Goal: Information Seeking & Learning: Check status

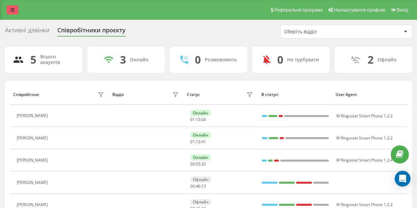
click at [13, 11] on icon at bounding box center [13, 10] width 4 height 5
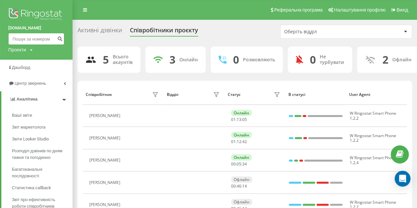
click at [30, 42] on input at bounding box center [36, 39] width 56 height 12
paste input "+380988770123"
drag, startPoint x: 19, startPoint y: 38, endPoint x: 9, endPoint y: 37, distance: 10.3
click at [9, 37] on input "+380988770123" at bounding box center [36, 39] width 56 height 12
type input "0988770123"
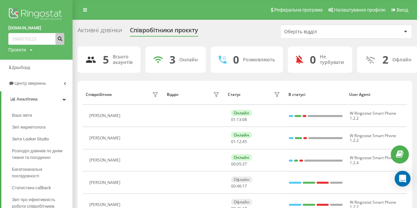
click at [57, 41] on button "submit" at bounding box center [59, 39] width 9 height 12
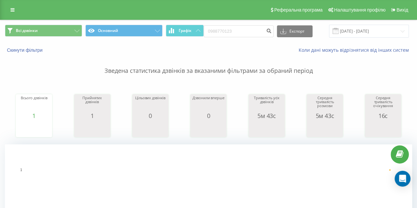
scroll to position [198, 0]
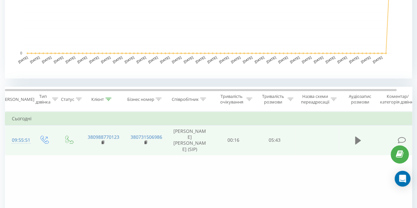
click at [360, 143] on icon at bounding box center [358, 140] width 6 height 9
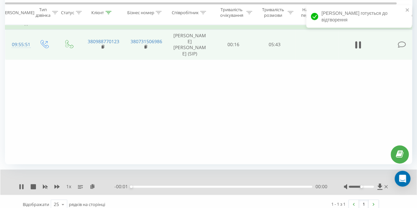
scroll to position [299, 0]
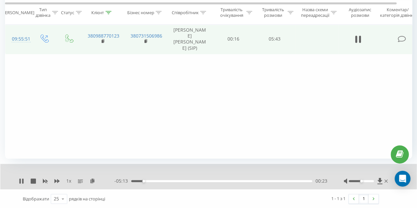
click at [256, 179] on div "- 05:13 00:23 00:23" at bounding box center [221, 181] width 213 height 7
click at [258, 182] on div "00:23" at bounding box center [221, 181] width 181 height 2
click at [263, 180] on div "00:00" at bounding box center [221, 181] width 181 height 2
click at [264, 179] on div "- 01:10 04:26 04:26" at bounding box center [221, 181] width 213 height 7
click at [23, 181] on icon at bounding box center [22, 181] width 1 height 5
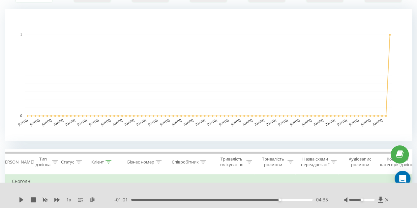
scroll to position [134, 0]
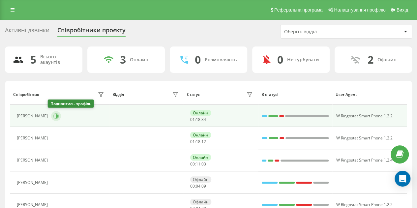
click at [55, 114] on button at bounding box center [56, 116] width 10 height 10
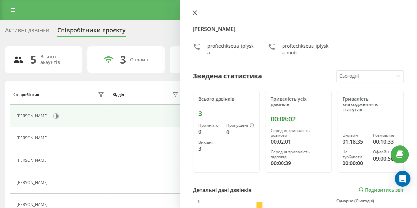
click at [194, 13] on icon at bounding box center [195, 13] width 4 height 4
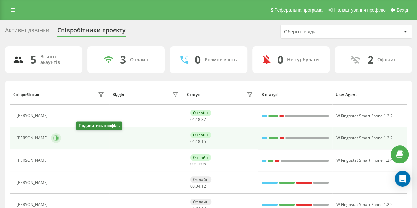
click at [58, 139] on icon at bounding box center [57, 138] width 2 height 3
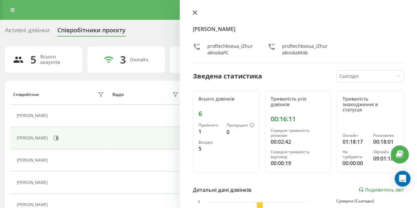
click at [194, 11] on icon at bounding box center [195, 13] width 4 height 4
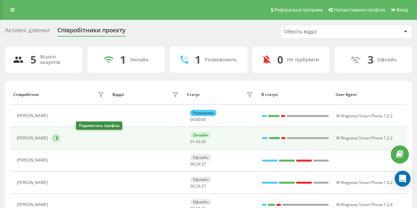
click at [58, 137] on icon at bounding box center [57, 138] width 2 height 3
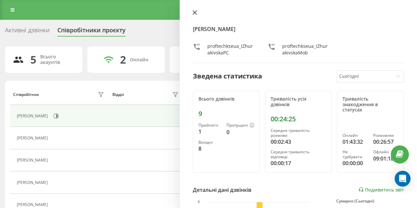
click at [194, 11] on icon at bounding box center [195, 12] width 5 height 5
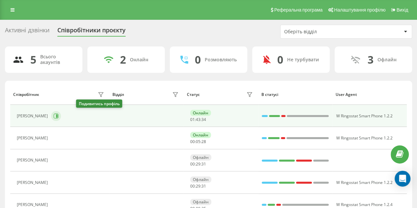
click at [59, 114] on icon at bounding box center [55, 116] width 5 height 5
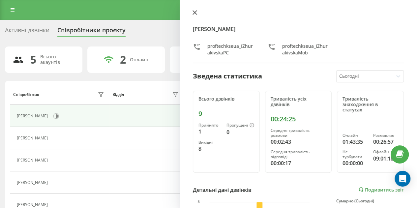
click at [194, 13] on icon at bounding box center [195, 13] width 4 height 4
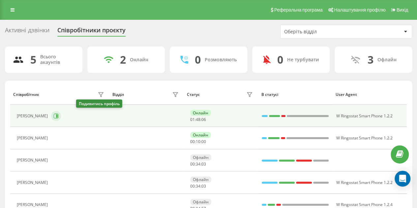
click at [59, 116] on icon at bounding box center [55, 116] width 5 height 5
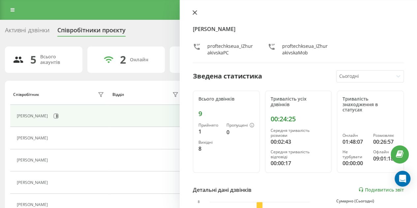
click at [193, 12] on icon at bounding box center [195, 12] width 5 height 5
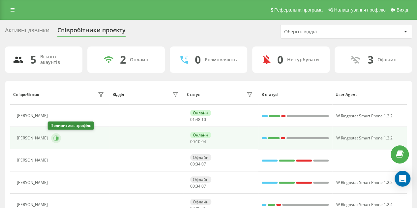
click at [53, 137] on icon at bounding box center [55, 138] width 5 height 5
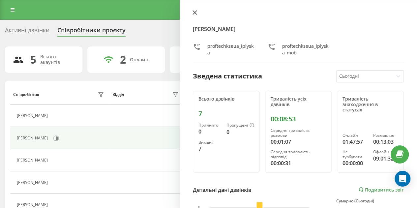
click at [194, 12] on icon at bounding box center [195, 13] width 4 height 4
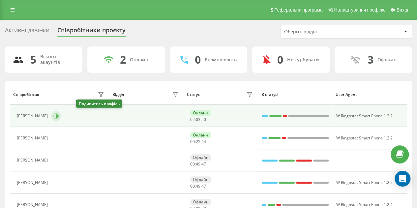
click at [59, 115] on icon at bounding box center [55, 116] width 5 height 5
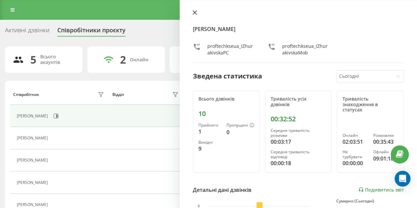
click at [192, 12] on button at bounding box center [195, 13] width 9 height 6
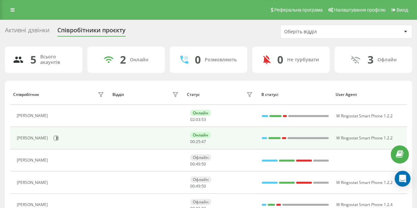
click at [56, 134] on div "Іванна Плиска" at bounding box center [61, 138] width 89 height 11
click at [53, 138] on icon at bounding box center [55, 138] width 5 height 5
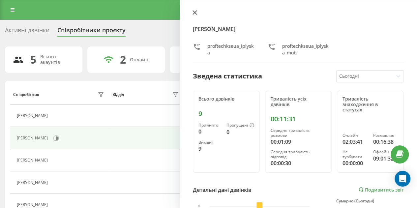
click at [196, 14] on icon at bounding box center [195, 13] width 4 height 4
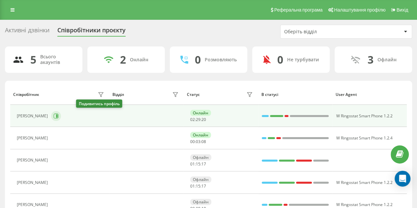
click at [59, 117] on icon at bounding box center [55, 116] width 5 height 5
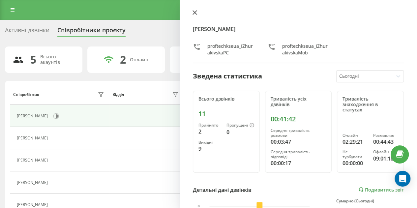
click at [195, 12] on icon at bounding box center [195, 12] width 5 height 5
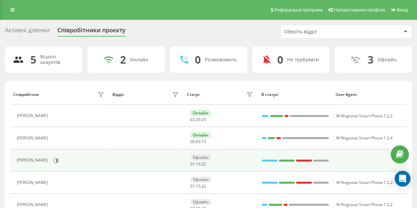
scroll to position [32, 0]
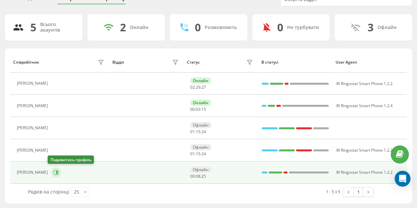
click at [56, 172] on icon at bounding box center [57, 172] width 2 height 3
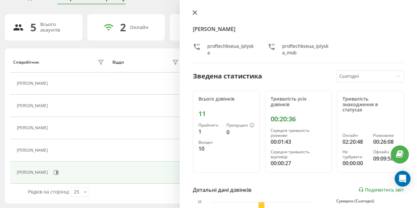
click at [196, 11] on icon at bounding box center [195, 13] width 4 height 4
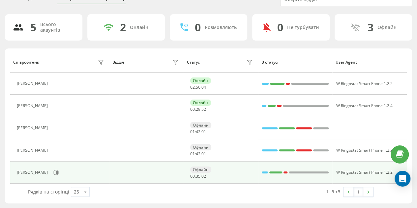
click at [37, 172] on div "Іванна Плиска" at bounding box center [33, 172] width 33 height 5
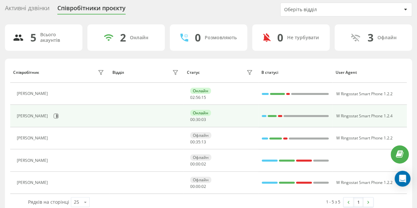
scroll to position [32, 0]
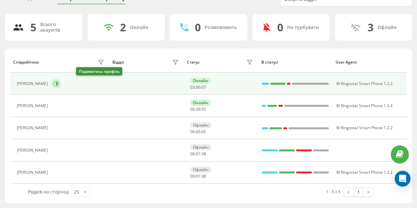
click at [59, 83] on icon at bounding box center [55, 83] width 5 height 5
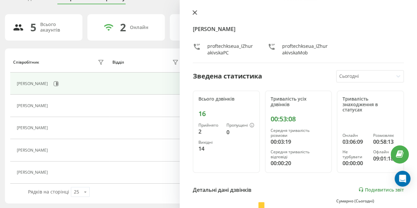
click at [194, 13] on icon at bounding box center [195, 13] width 4 height 4
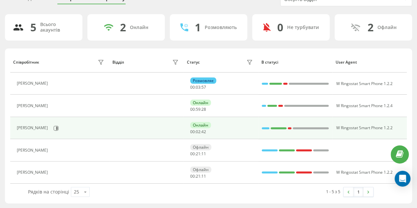
click at [61, 126] on button at bounding box center [56, 128] width 10 height 10
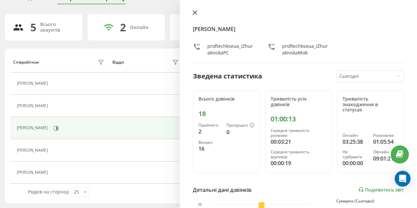
click at [197, 13] on icon at bounding box center [195, 12] width 5 height 5
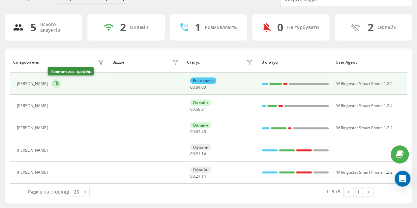
click at [51, 84] on button at bounding box center [56, 84] width 10 height 10
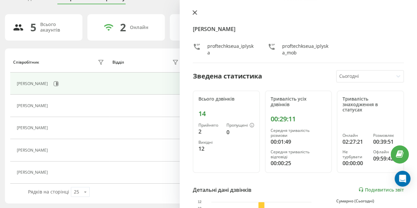
click at [197, 14] on icon at bounding box center [195, 12] width 5 height 5
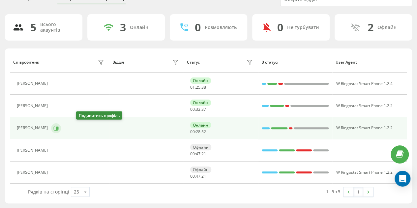
click at [61, 126] on button at bounding box center [56, 128] width 10 height 10
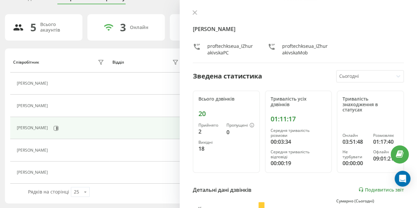
click at [195, 8] on div "Жураківська Ірина Василівна proftechkseua_IZhurakivskaPC proftechkseua_IZhuraki…" at bounding box center [299, 104] width 238 height 208
click at [195, 15] on button at bounding box center [195, 13] width 9 height 6
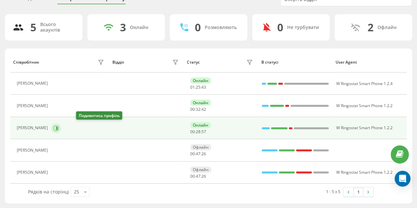
click at [58, 126] on icon at bounding box center [57, 127] width 2 height 3
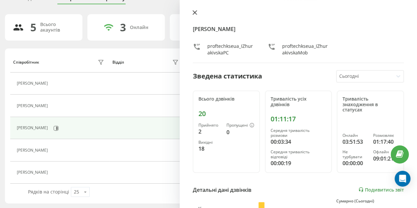
click at [195, 13] on icon at bounding box center [195, 12] width 5 height 5
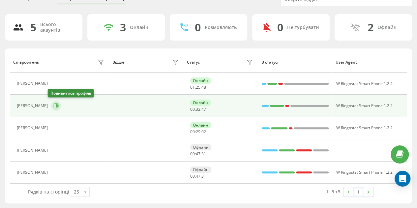
click at [55, 106] on button at bounding box center [56, 106] width 10 height 10
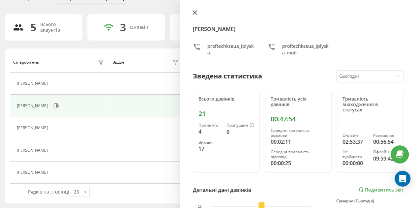
click at [195, 12] on icon at bounding box center [195, 12] width 5 height 5
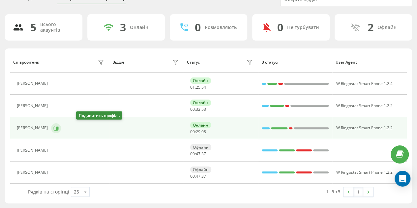
click at [58, 128] on icon at bounding box center [57, 127] width 2 height 3
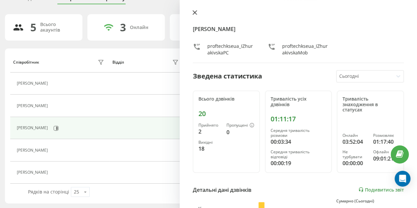
click at [193, 15] on icon at bounding box center [195, 12] width 5 height 5
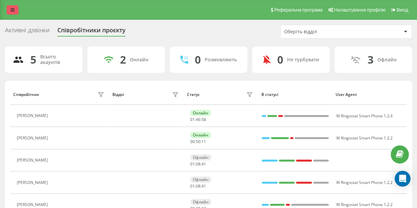
click at [15, 8] on link at bounding box center [13, 9] width 12 height 9
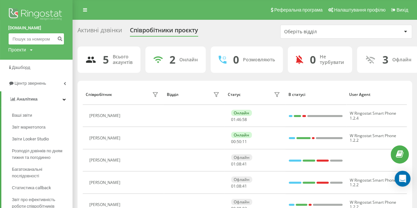
click at [23, 37] on input at bounding box center [36, 39] width 56 height 12
paste input "+380973971262"
drag, startPoint x: 19, startPoint y: 38, endPoint x: 0, endPoint y: 35, distance: 19.1
click at [0, 38] on div "proftech.kse.ua +380973971262 Проекти proftech.kse.ua" at bounding box center [36, 30] width 73 height 60
type input "0973971262"
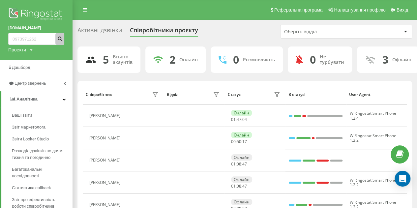
click at [61, 37] on icon "submit" at bounding box center [60, 38] width 6 height 4
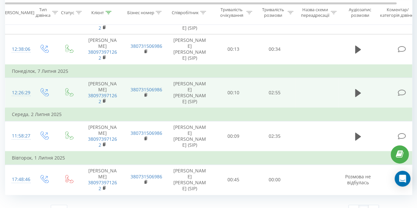
scroll to position [374, 0]
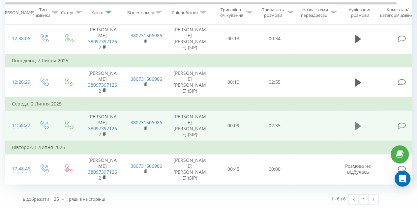
click at [358, 125] on icon at bounding box center [358, 126] width 6 height 8
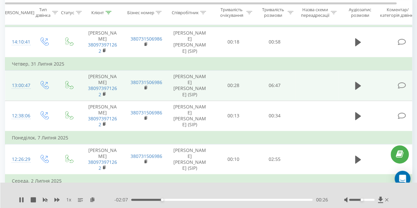
scroll to position [267, 0]
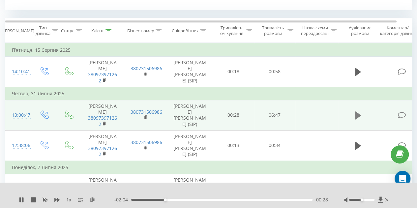
click at [357, 115] on icon at bounding box center [358, 116] width 6 height 8
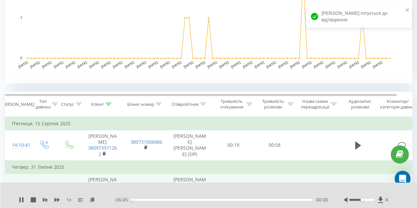
scroll to position [168, 0]
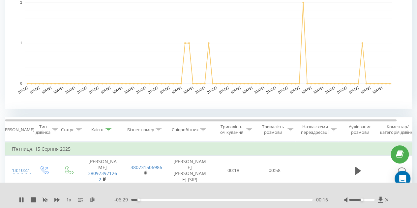
click at [18, 200] on div "1 x - 06:29 00:16 00:16" at bounding box center [208, 195] width 417 height 25
click at [22, 198] on icon at bounding box center [22, 199] width 1 height 5
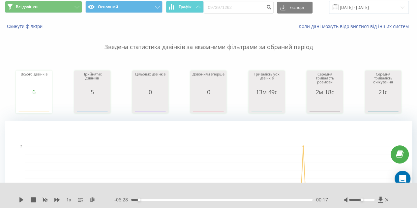
scroll to position [0, 0]
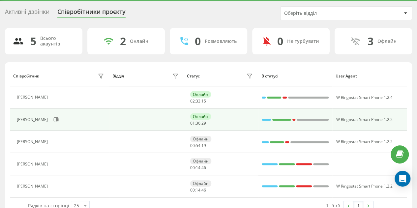
scroll to position [32, 0]
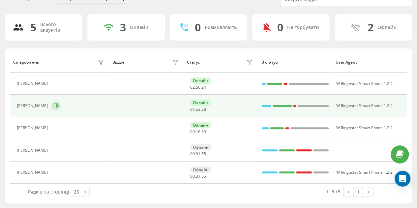
click at [61, 103] on button at bounding box center [56, 106] width 10 height 10
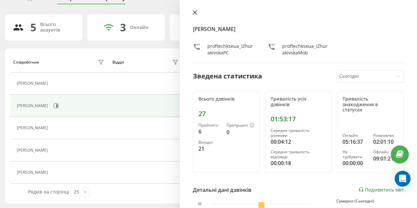
click at [193, 12] on icon at bounding box center [195, 13] width 4 height 4
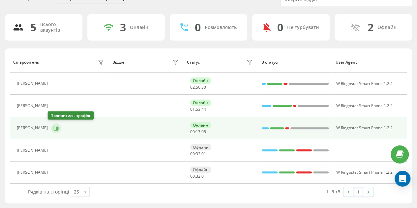
click at [56, 126] on icon at bounding box center [57, 127] width 2 height 3
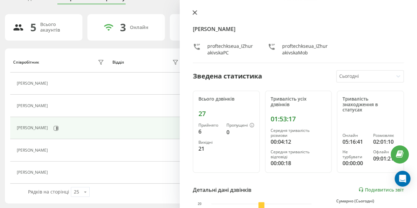
click at [193, 12] on icon at bounding box center [195, 12] width 5 height 5
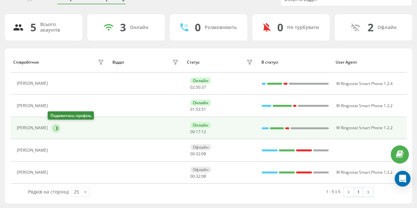
click at [55, 126] on button at bounding box center [56, 128] width 10 height 10
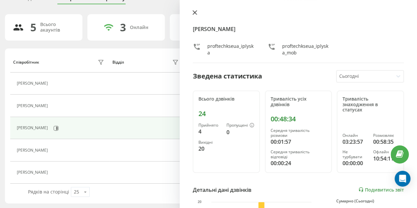
click at [195, 13] on icon at bounding box center [195, 13] width 4 height 4
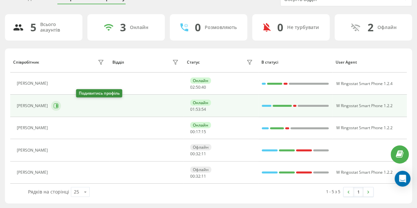
click at [59, 106] on icon at bounding box center [56, 106] width 5 height 5
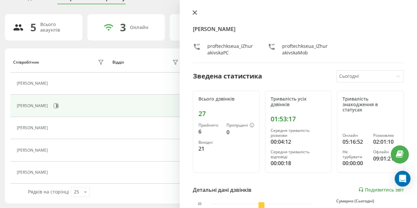
click at [195, 13] on icon at bounding box center [195, 13] width 4 height 4
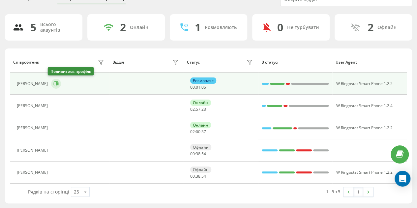
click at [54, 82] on icon at bounding box center [55, 83] width 5 height 5
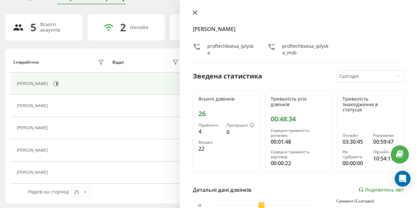
click at [197, 13] on icon at bounding box center [195, 12] width 5 height 5
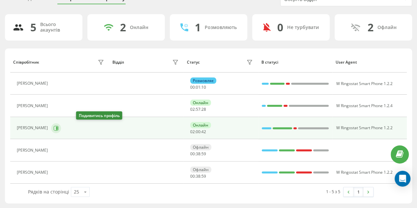
click at [61, 130] on button at bounding box center [56, 128] width 10 height 10
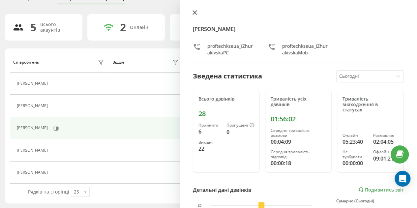
click at [197, 12] on icon at bounding box center [195, 12] width 5 height 5
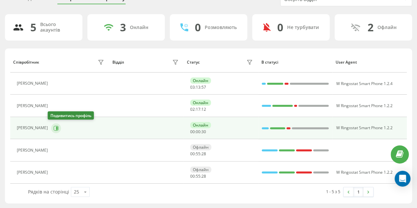
click at [53, 126] on icon at bounding box center [55, 128] width 5 height 5
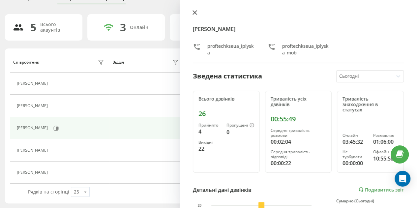
click at [193, 12] on icon at bounding box center [195, 12] width 5 height 5
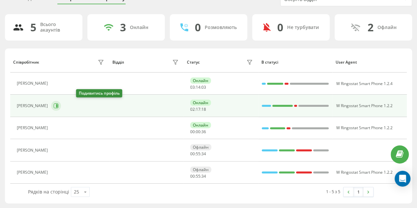
click at [61, 105] on button at bounding box center [56, 106] width 10 height 10
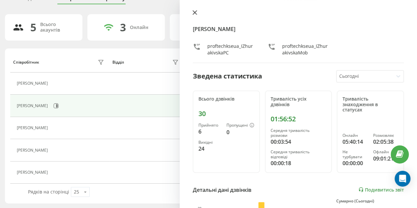
click at [194, 14] on icon at bounding box center [195, 13] width 4 height 4
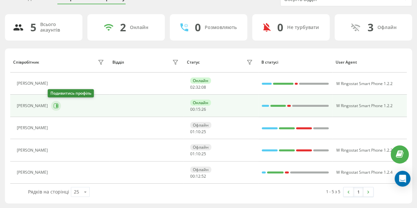
click at [56, 106] on icon at bounding box center [57, 105] width 2 height 3
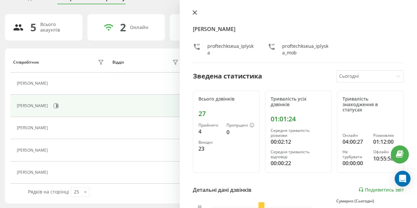
click at [194, 13] on icon at bounding box center [195, 12] width 5 height 5
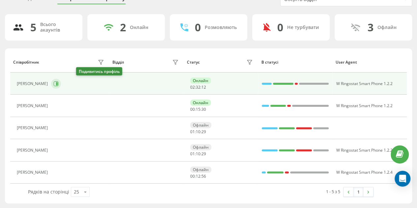
click at [61, 82] on button at bounding box center [56, 84] width 10 height 10
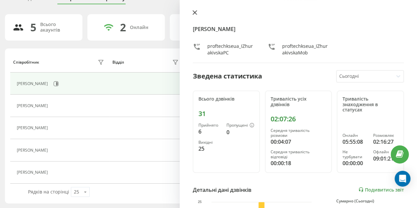
click at [193, 14] on icon at bounding box center [195, 12] width 5 height 5
